Goal: Transaction & Acquisition: Purchase product/service

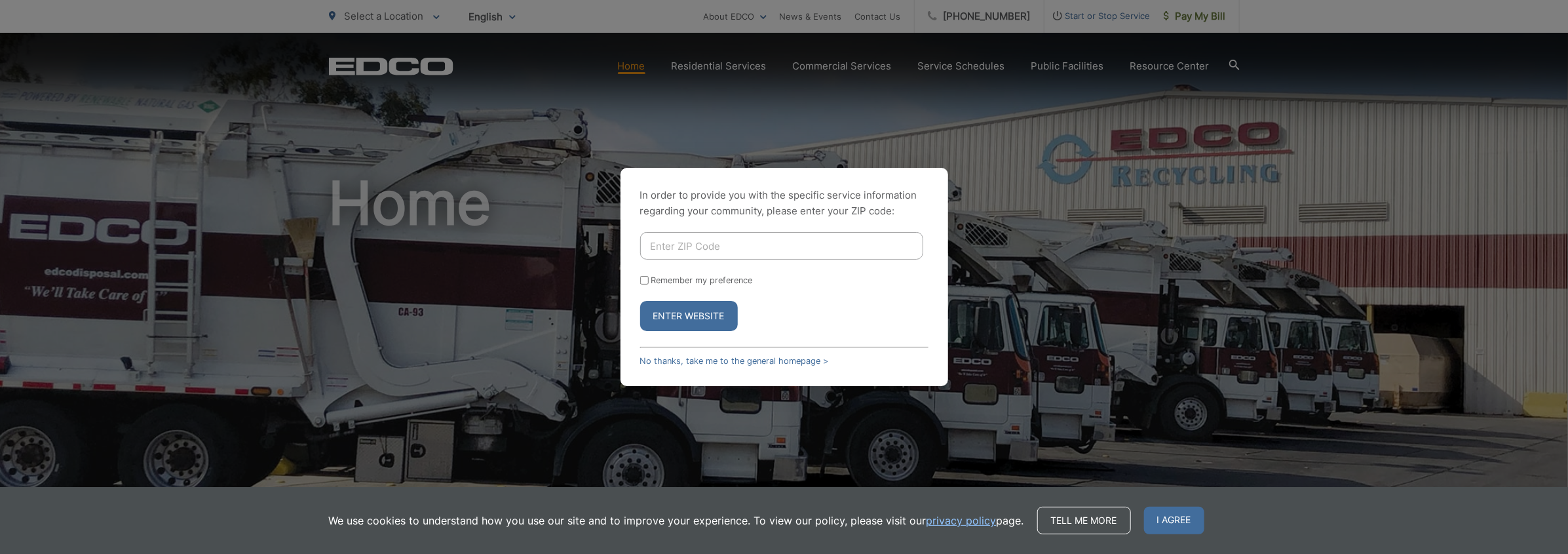
click at [678, 249] on input "Enter ZIP Code" at bounding box center [781, 245] width 283 height 27
type input "92028"
click at [684, 313] on button "Enter Website" at bounding box center [688, 316] width 98 height 30
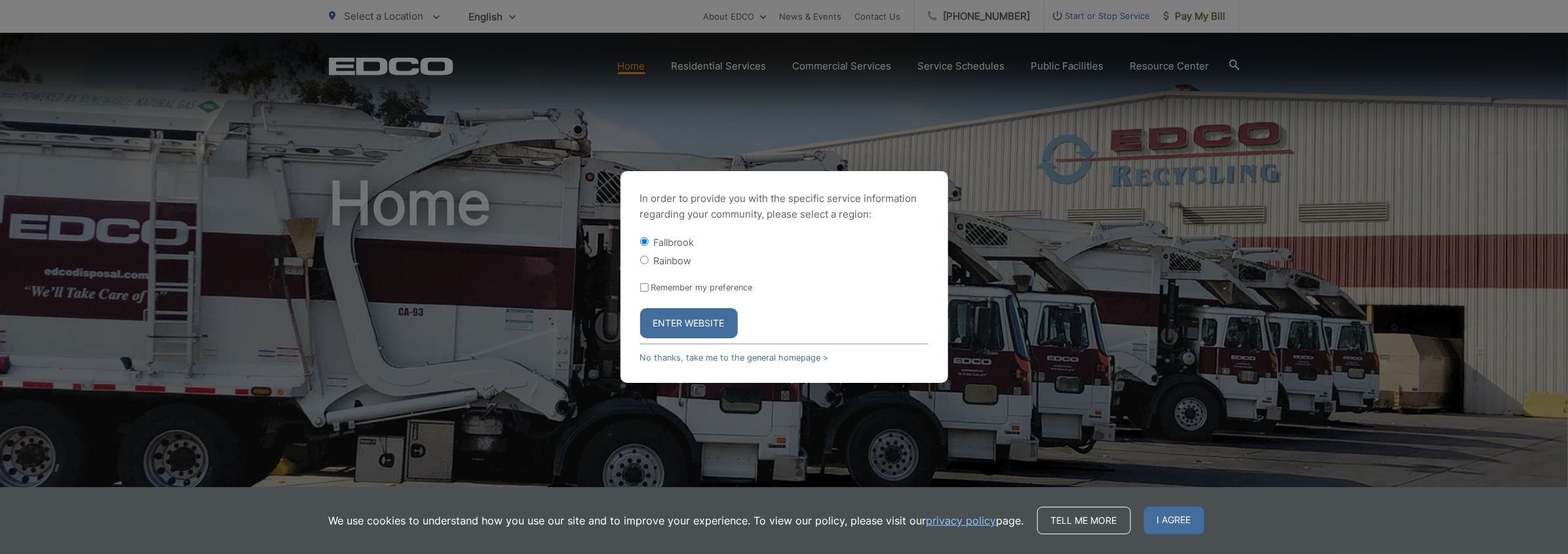
click at [690, 320] on button "Enter Website" at bounding box center [688, 323] width 98 height 30
click at [643, 290] on input "Remember my preference" at bounding box center [644, 287] width 9 height 9
checkbox input "true"
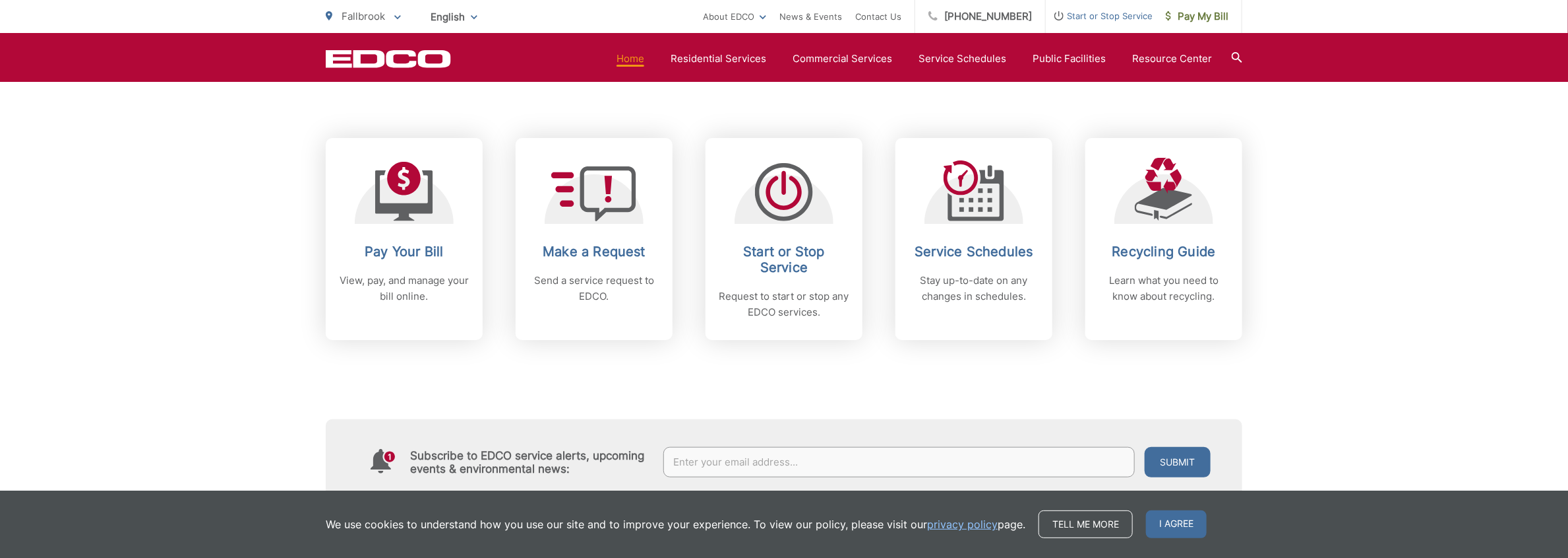
scroll to position [527, 0]
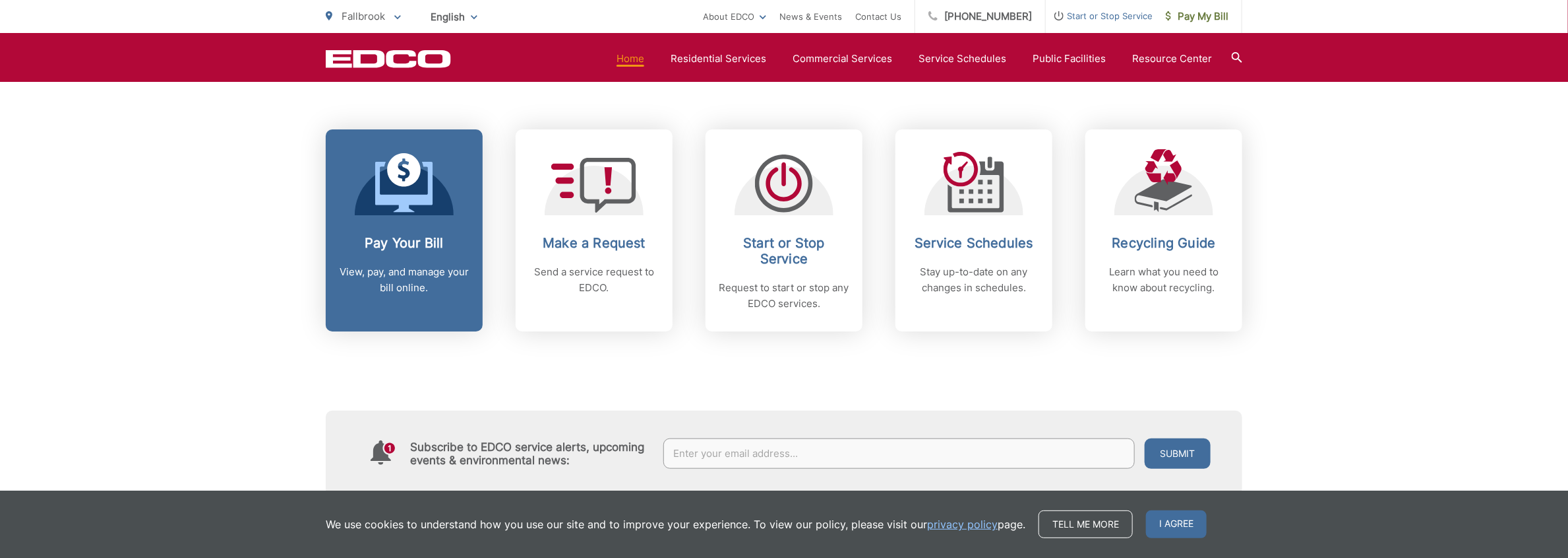
click at [447, 197] on div at bounding box center [404, 183] width 99 height 66
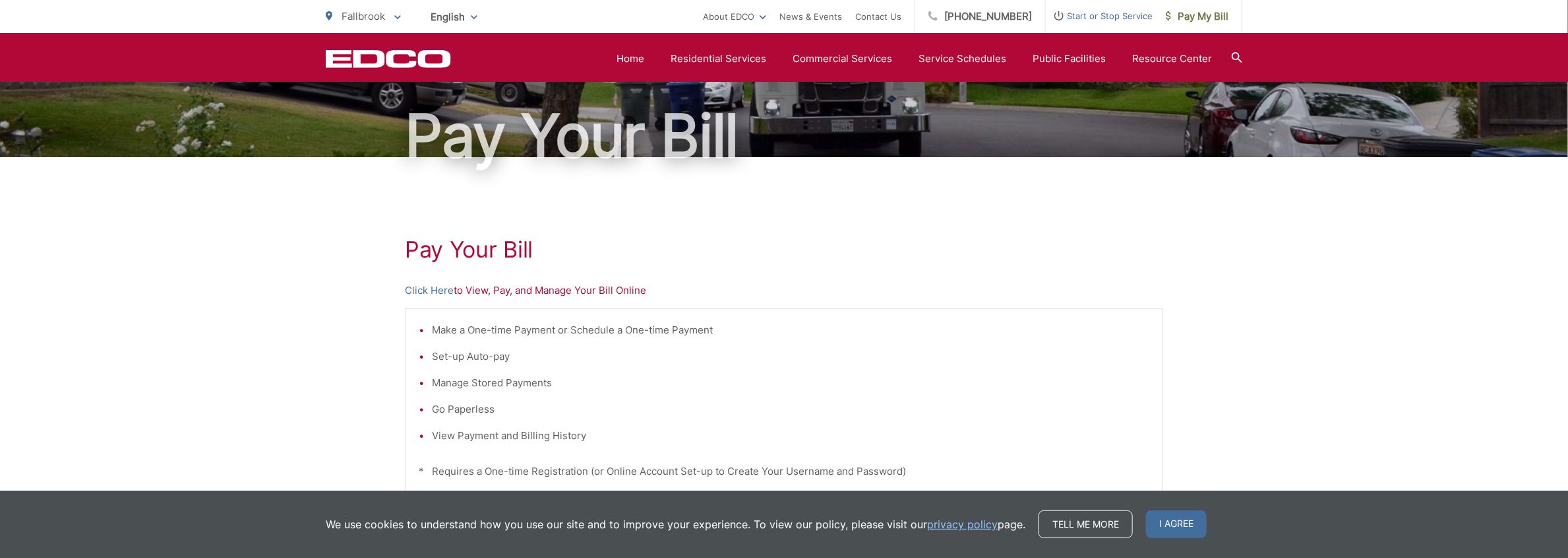
scroll to position [88, 0]
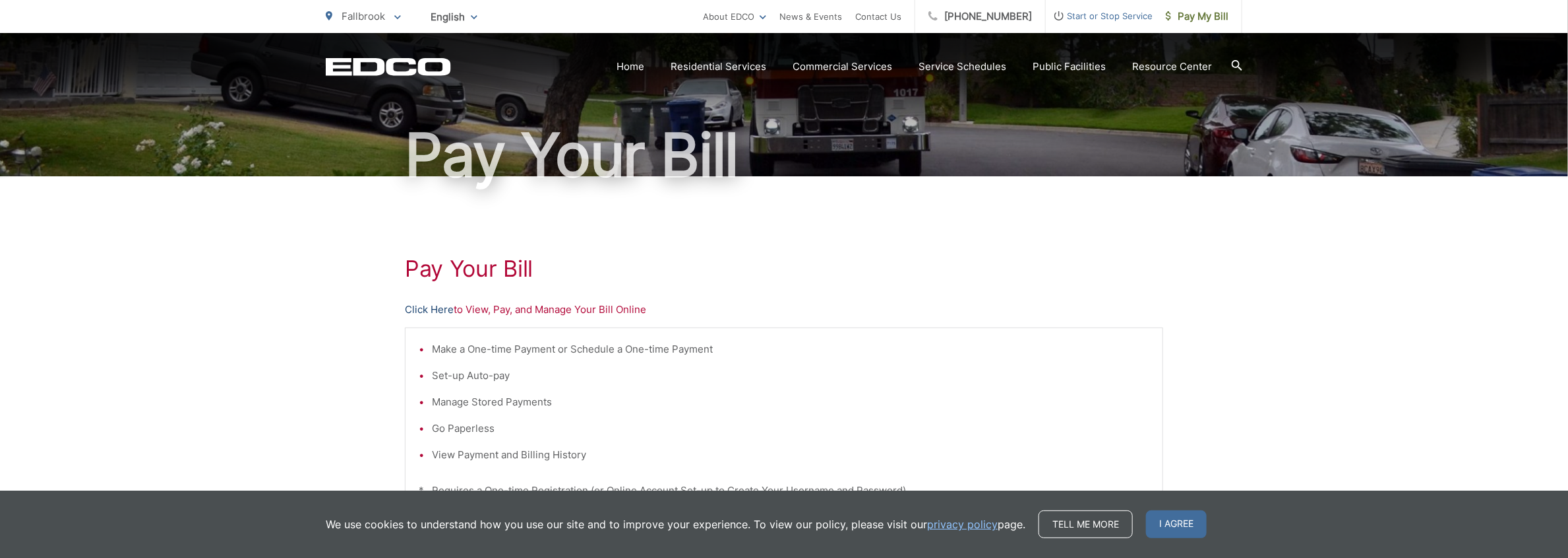
click at [425, 308] on link "Click Here" at bounding box center [429, 309] width 49 height 16
